Goal: Register for event/course

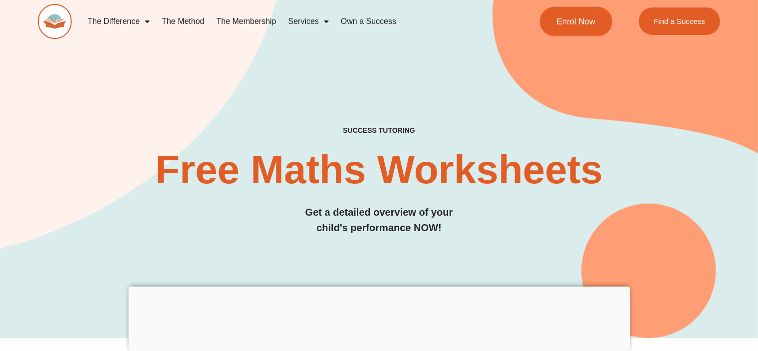
click at [586, 17] on span "Enrol Now" at bounding box center [576, 21] width 39 height 8
click at [569, 27] on link "Enrol Now" at bounding box center [576, 21] width 72 height 29
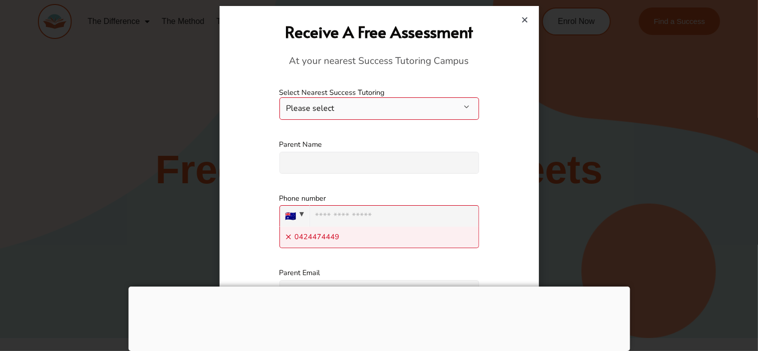
click at [403, 115] on button "Please select" at bounding box center [380, 108] width 200 height 22
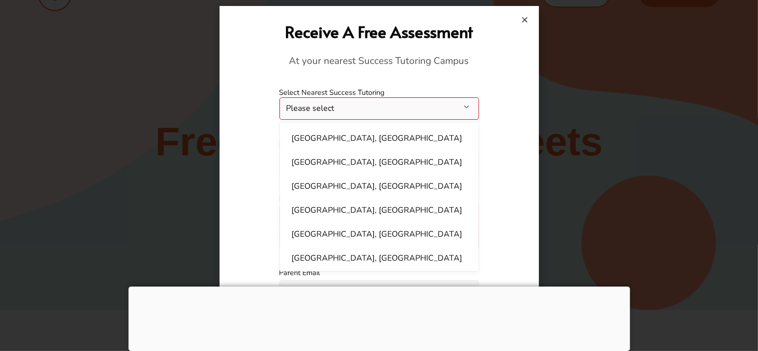
click at [527, 16] on icon "Close" at bounding box center [525, 19] width 7 height 7
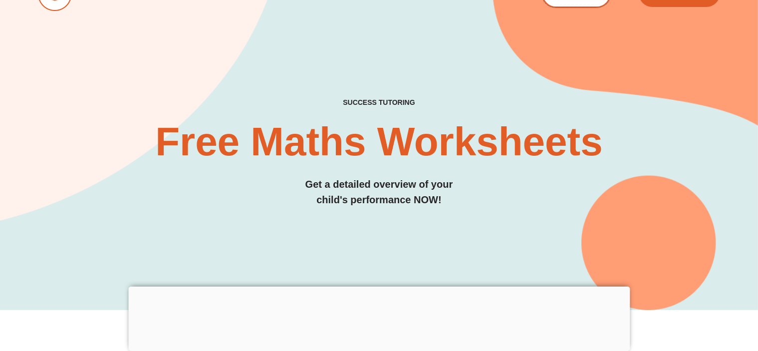
scroll to position [7, 0]
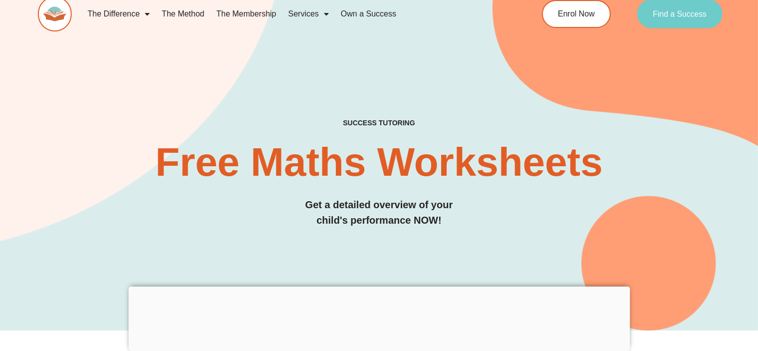
click at [681, 17] on link "Find a Success" at bounding box center [679, 14] width 85 height 29
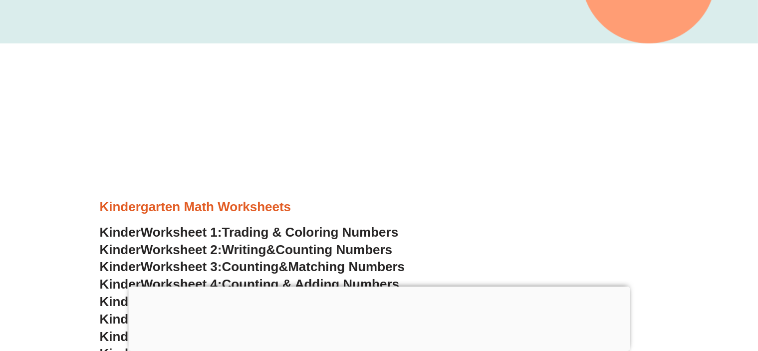
scroll to position [293, 0]
